Goal: Check status: Check status

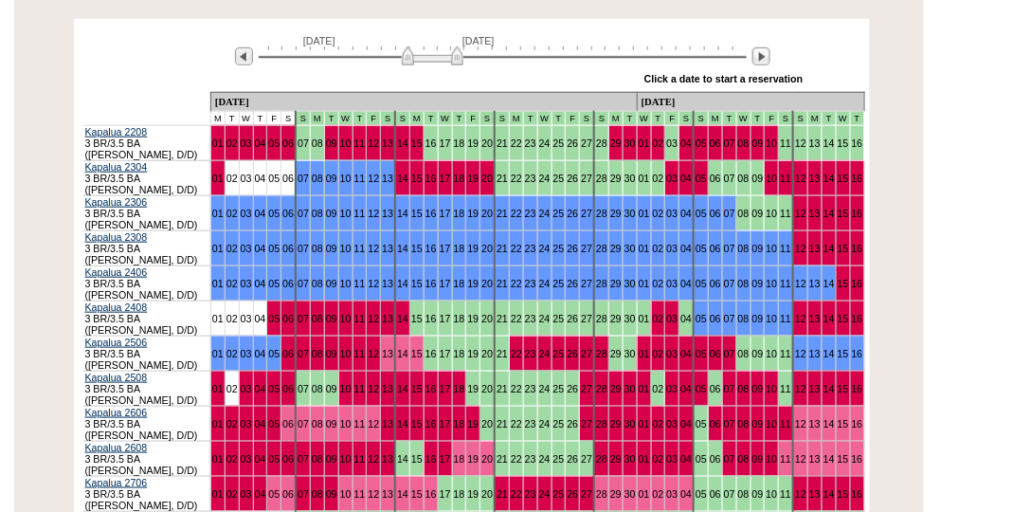
scroll to position [379, 0]
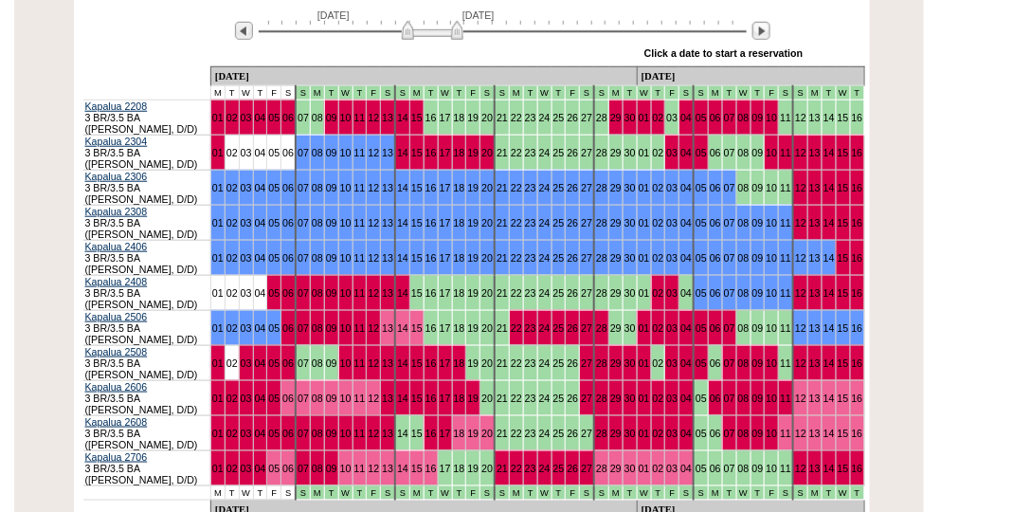
click at [410, 33] on img at bounding box center [433, 30] width 62 height 19
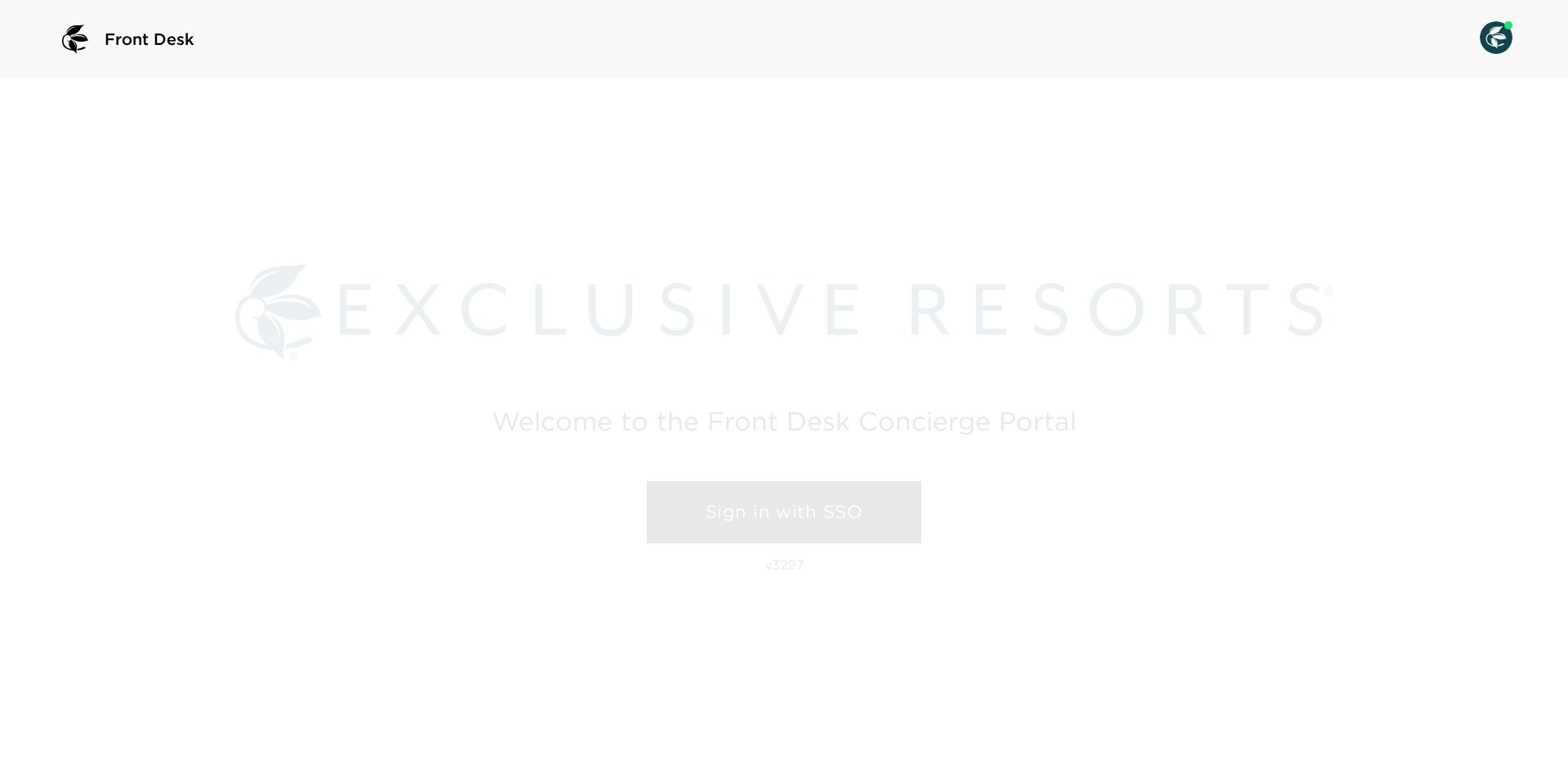
click at [824, 511] on link "Sign in with SSO" at bounding box center [784, 512] width 275 height 62
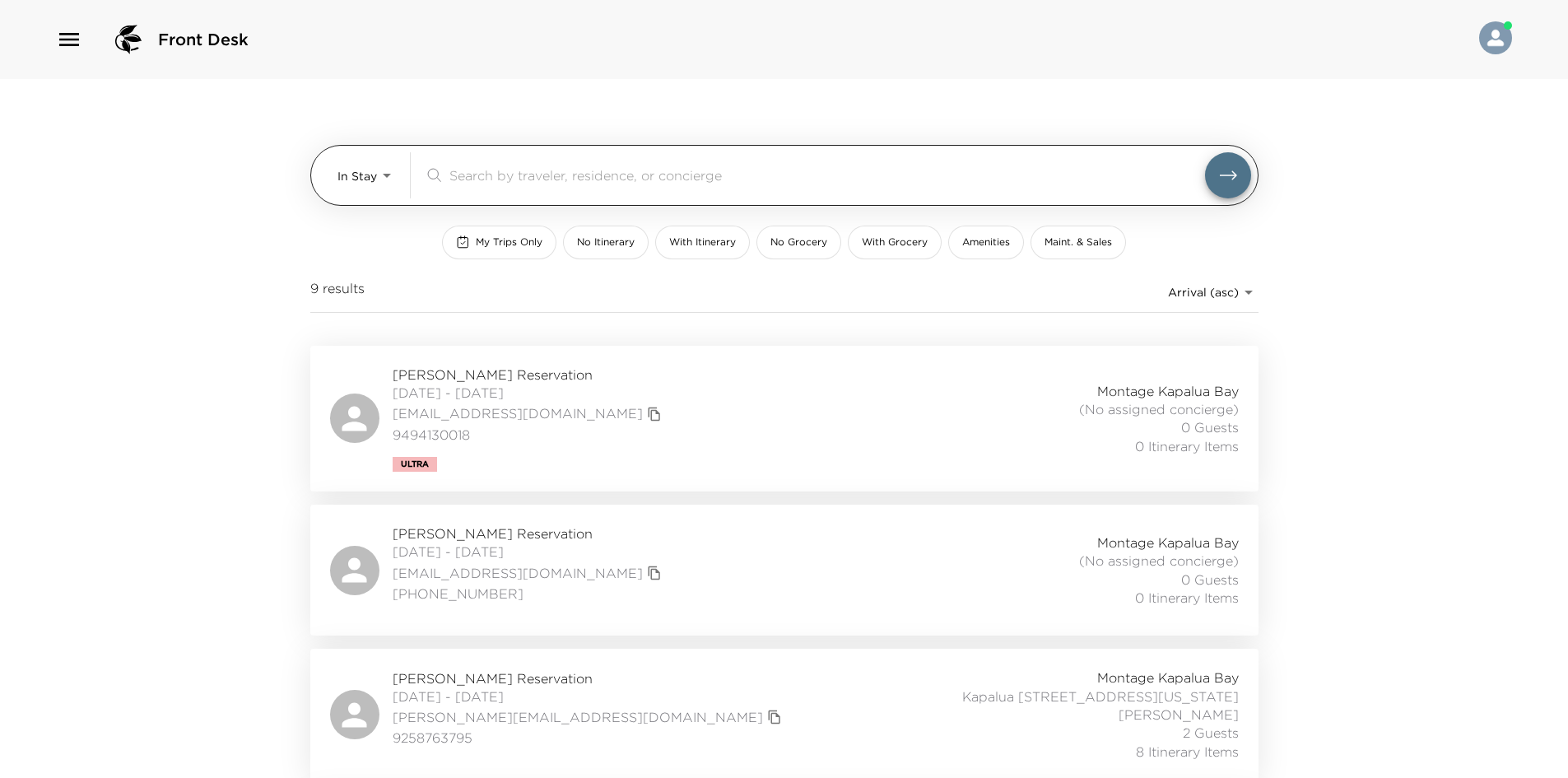
click at [394, 189] on body "Front Desk In Stay In-Stay ​ My Trips Only No Itinerary With Itinerary No Groce…" at bounding box center [784, 389] width 1568 height 778
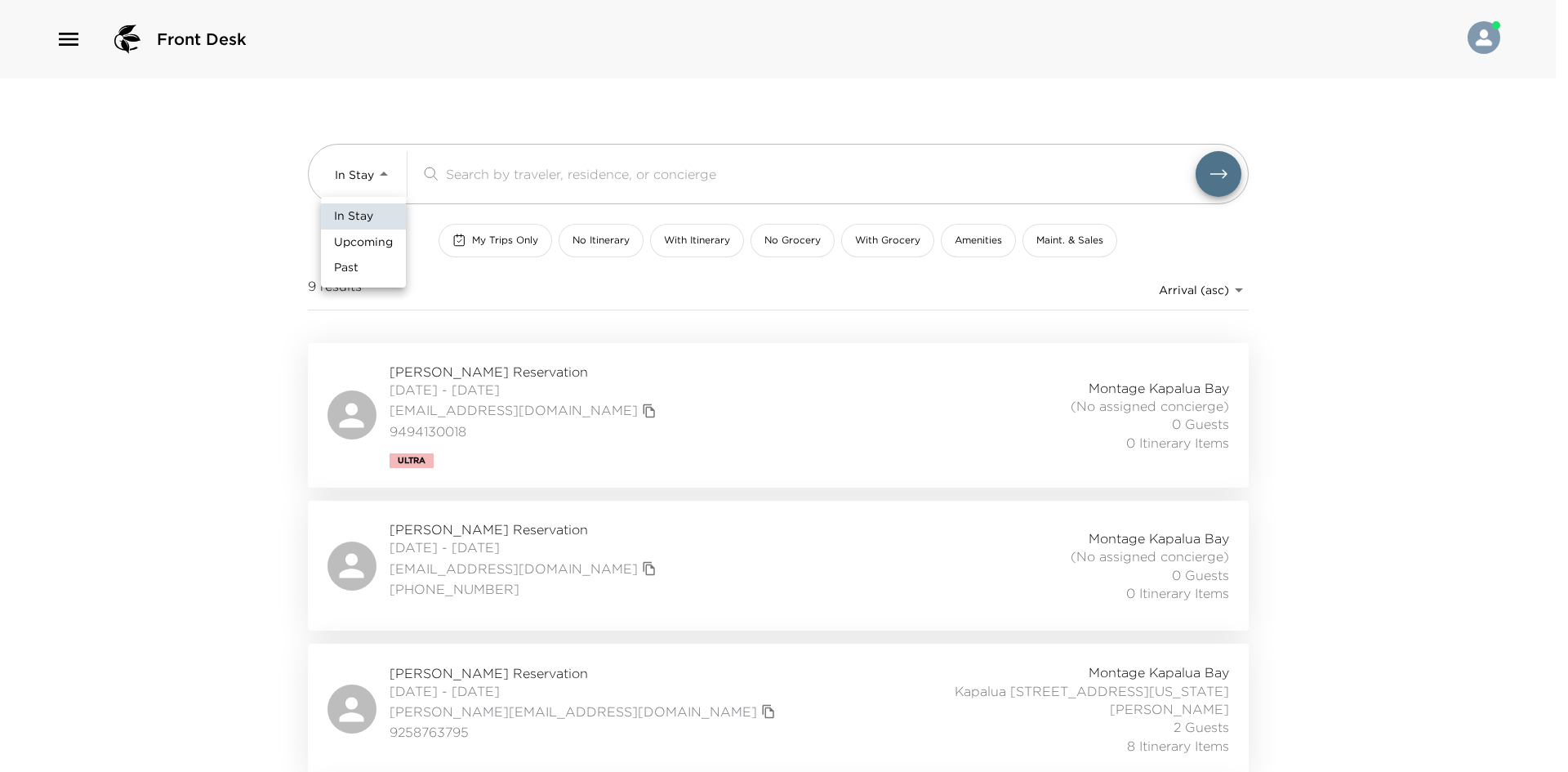
drag, startPoint x: 378, startPoint y: 243, endPoint x: 443, endPoint y: 202, distance: 76.9
click at [379, 243] on span "Upcoming" at bounding box center [364, 242] width 59 height 16
type input "Upcoming"
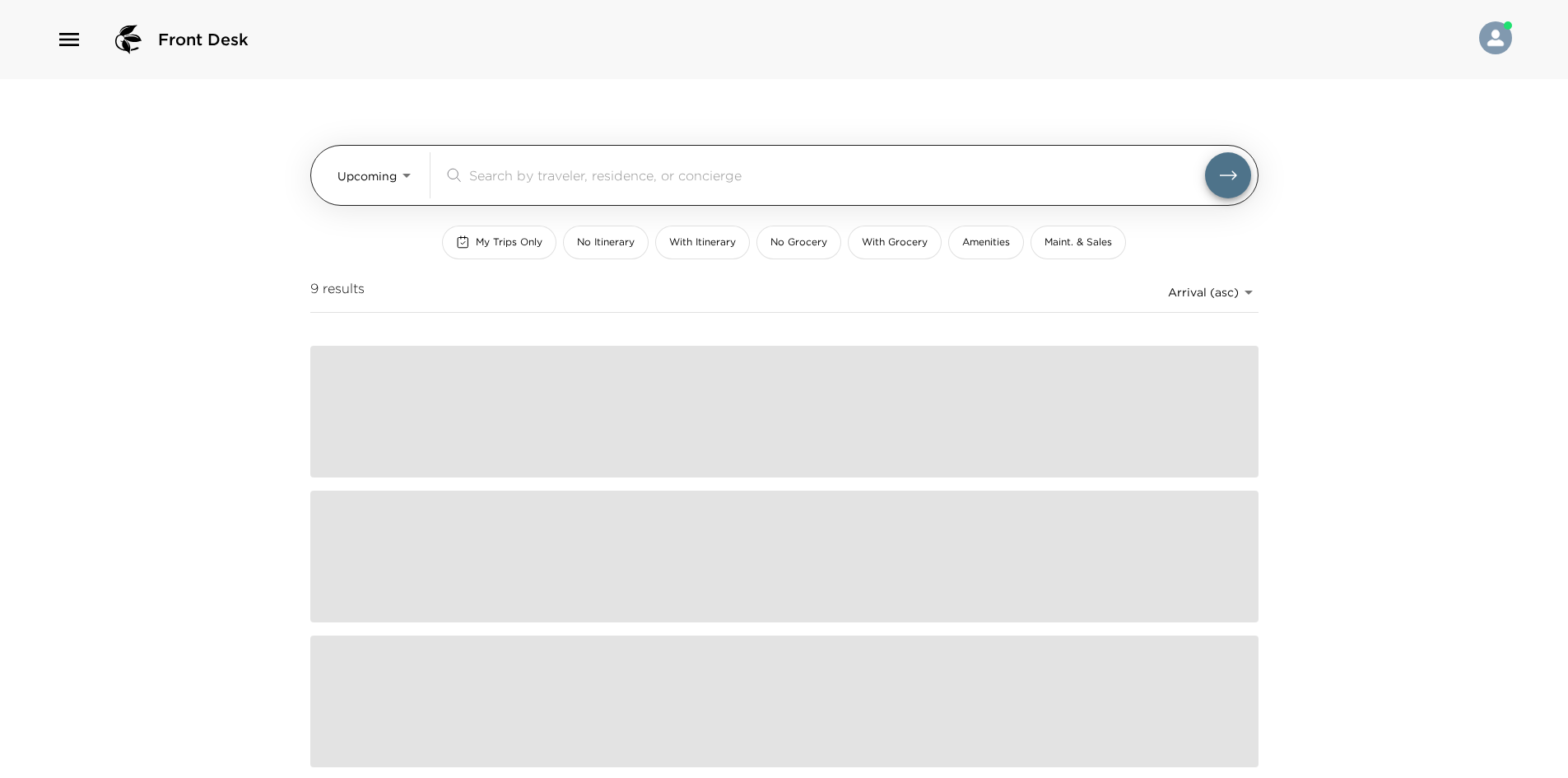
click at [473, 181] on input "search" at bounding box center [836, 175] width 735 height 19
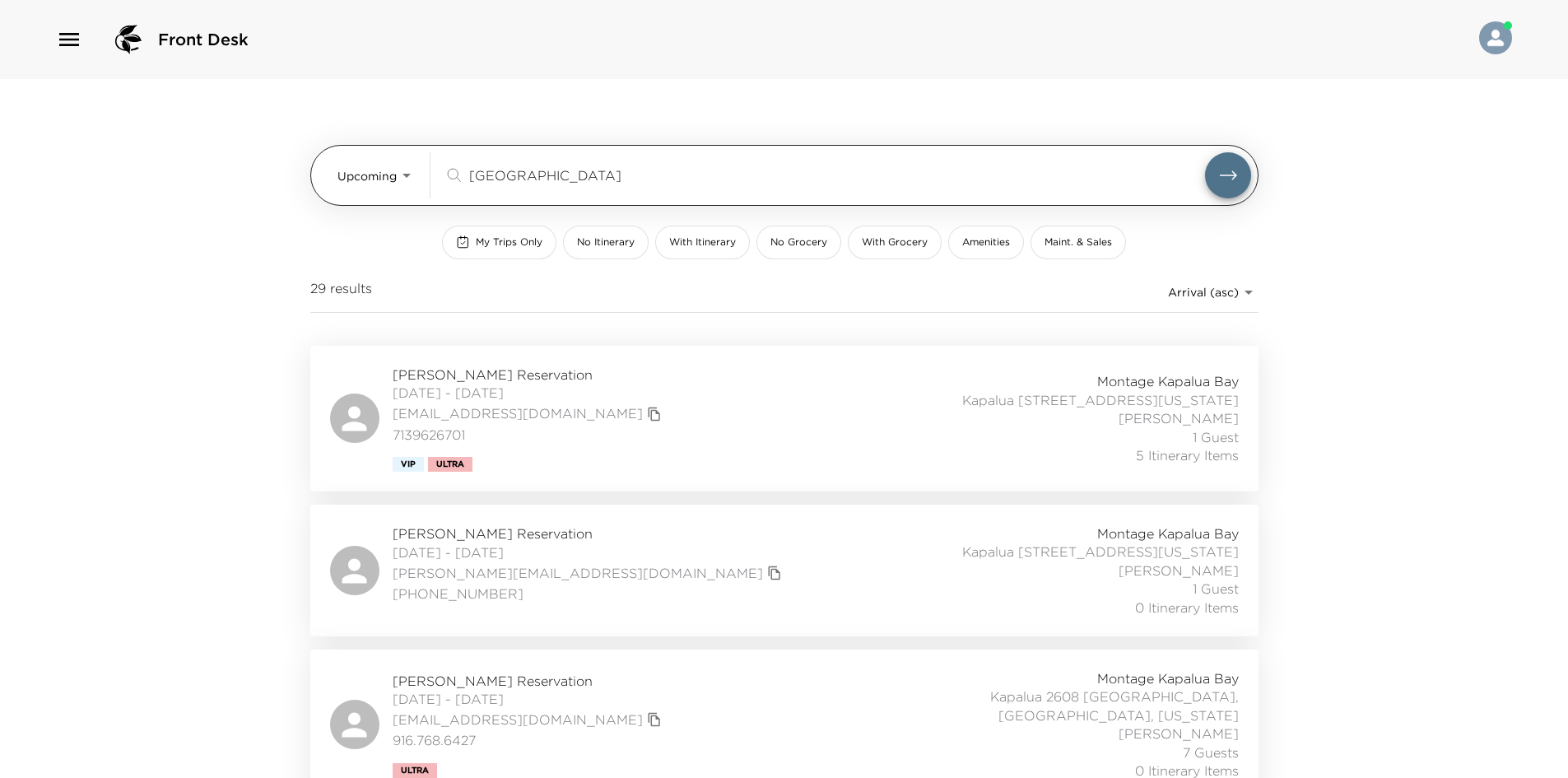
type input "[GEOGRAPHIC_DATA]"
click at [386, 165] on body "Front Desk Upcoming Upcoming [PERSON_NAME] ​ My Trips Only No Itinerary With It…" at bounding box center [784, 389] width 1568 height 778
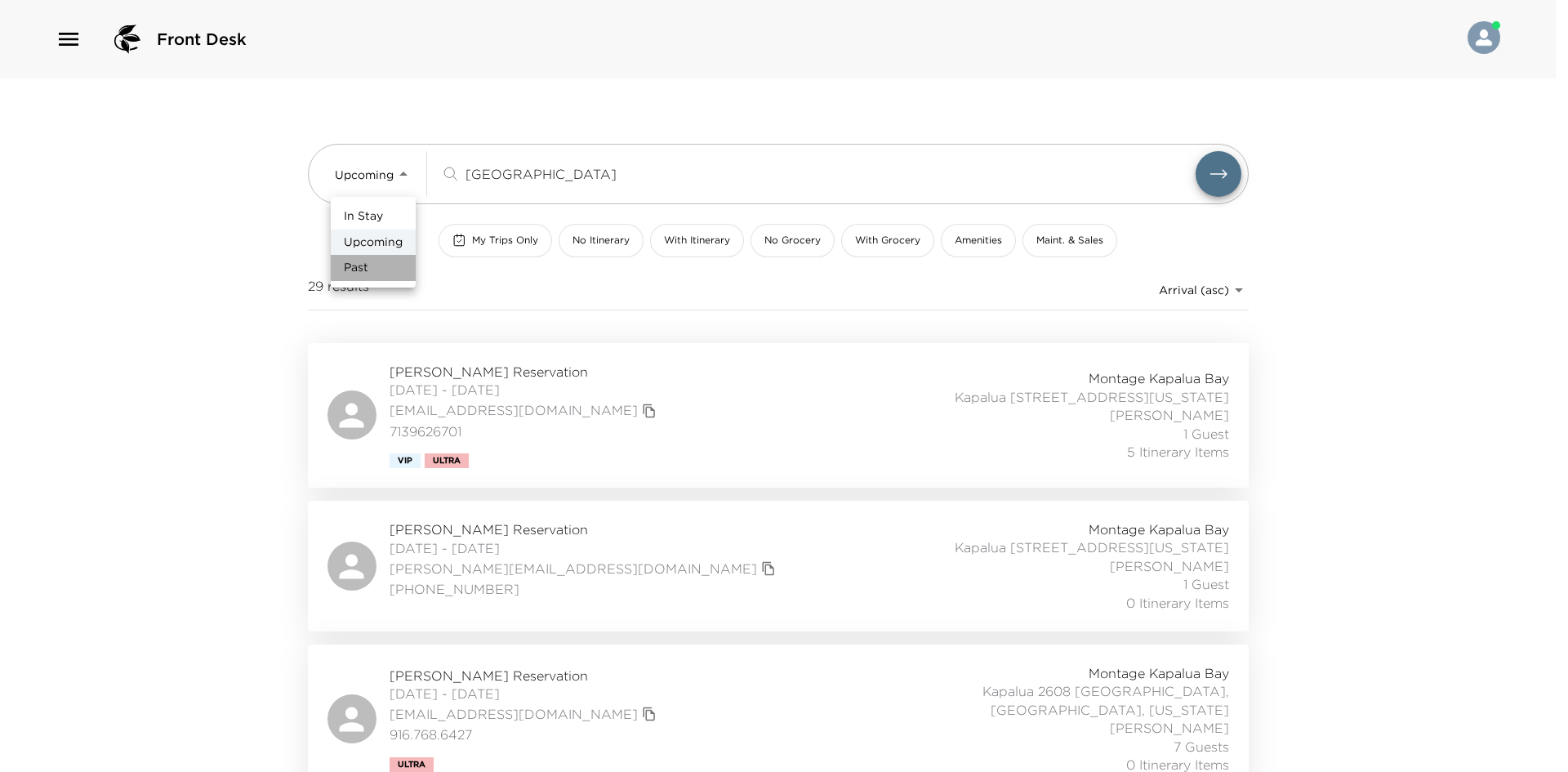
click at [381, 275] on li "Past" at bounding box center [373, 268] width 85 height 26
type input "Past"
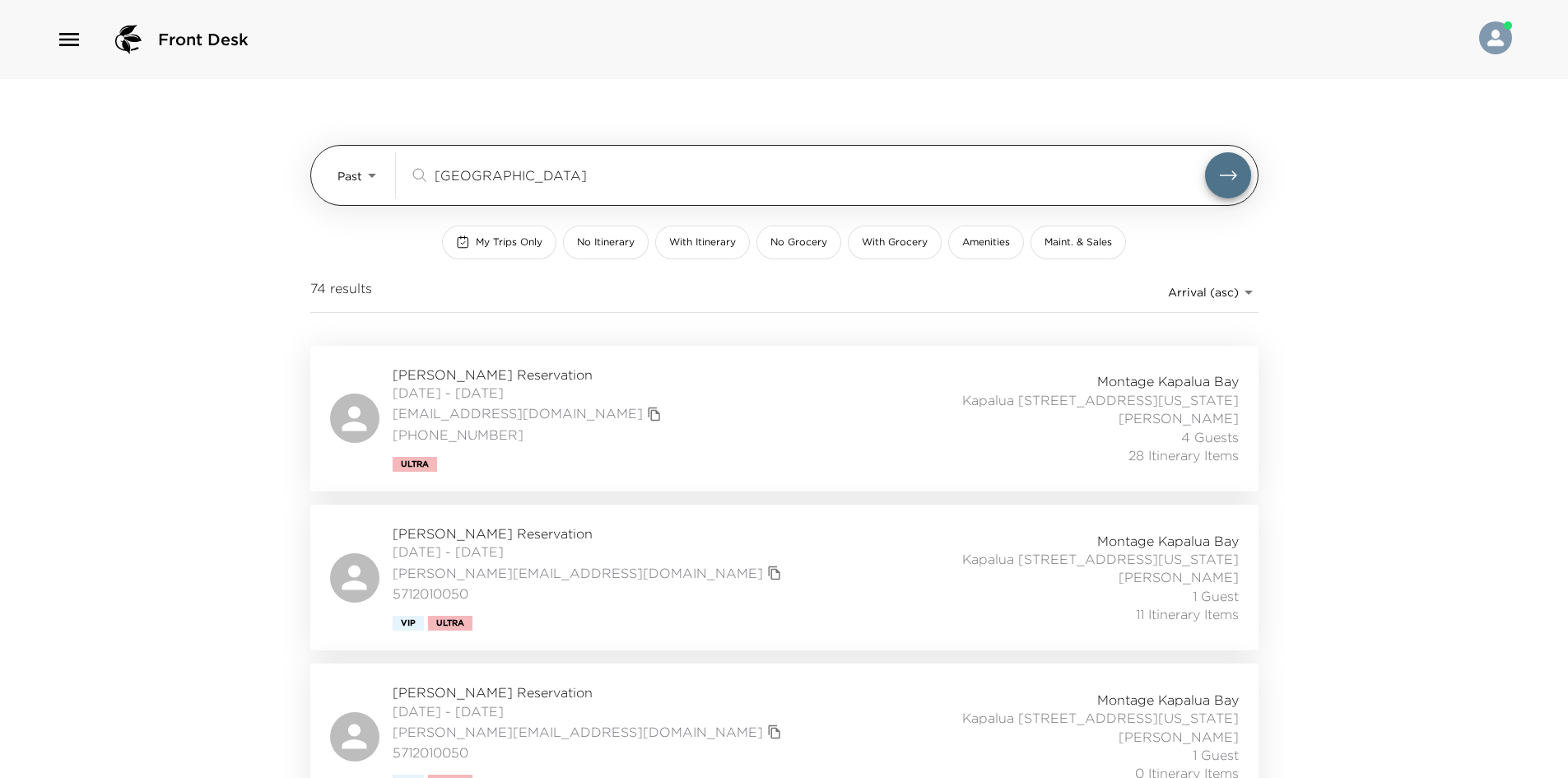
click at [537, 178] on input "[GEOGRAPHIC_DATA]" at bounding box center [820, 175] width 770 height 19
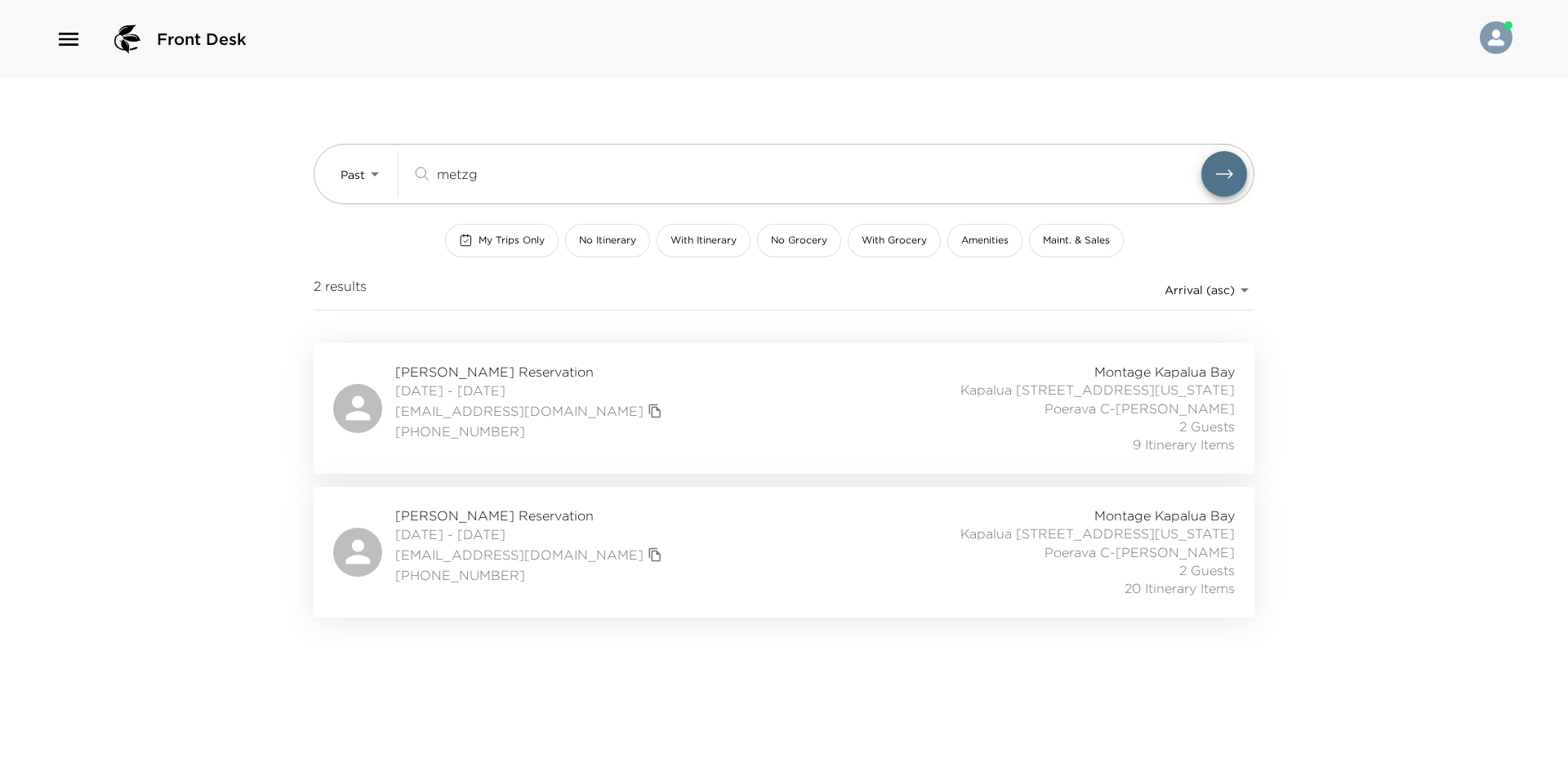
type input "metzg"
